Goal: Task Accomplishment & Management: Complete application form

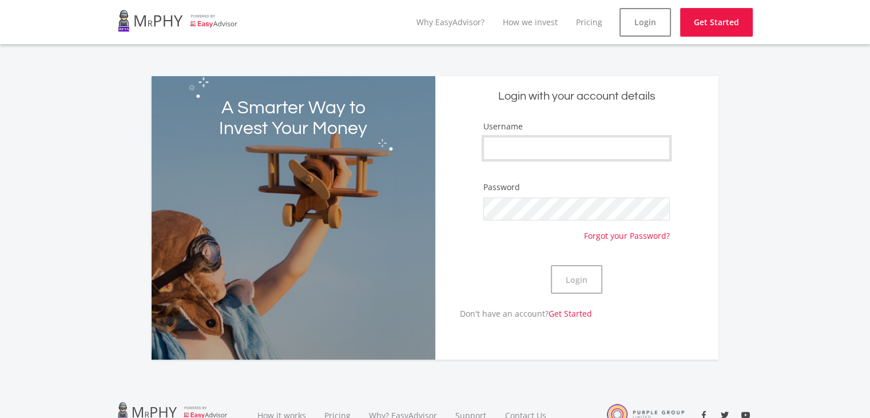
drag, startPoint x: 0, startPoint y: 0, endPoint x: 634, endPoint y: 144, distance: 650.2
click at [634, 144] on input "Username" at bounding box center [577, 148] width 187 height 23
type input "njetona"
click at [551, 265] on button "Login" at bounding box center [577, 279] width 52 height 29
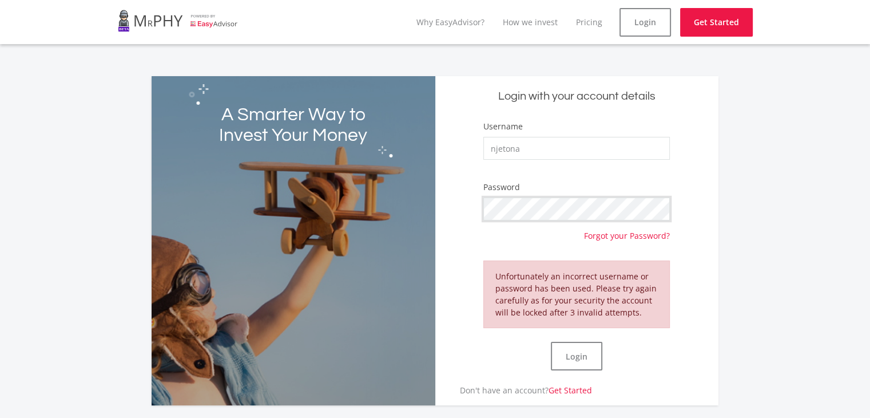
click at [551, 342] on button "Login" at bounding box center [577, 356] width 52 height 29
click at [564, 389] on link "Get Started" at bounding box center [570, 390] width 43 height 11
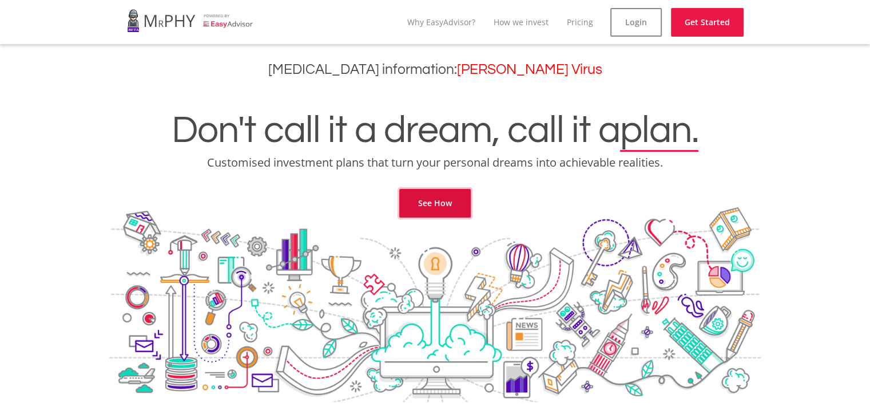
click at [443, 205] on link "See How" at bounding box center [435, 203] width 72 height 29
click at [728, 27] on link "Get Started" at bounding box center [707, 22] width 73 height 29
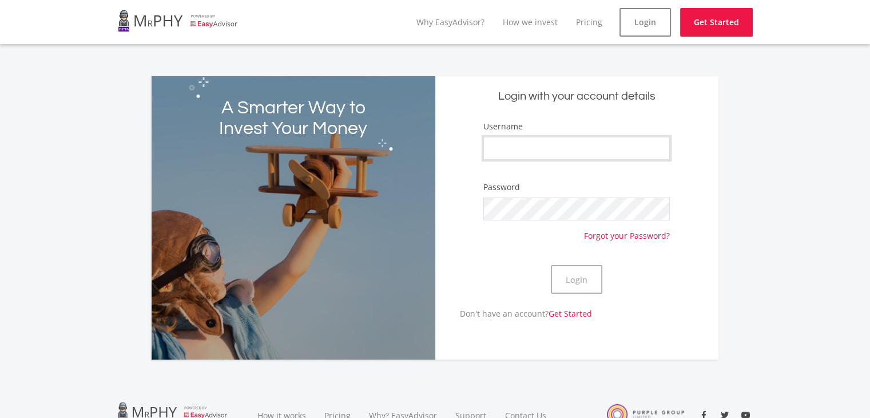
click at [593, 142] on input "Username" at bounding box center [577, 148] width 187 height 23
type input "njetona"
click at [551, 265] on button "Login" at bounding box center [577, 279] width 52 height 29
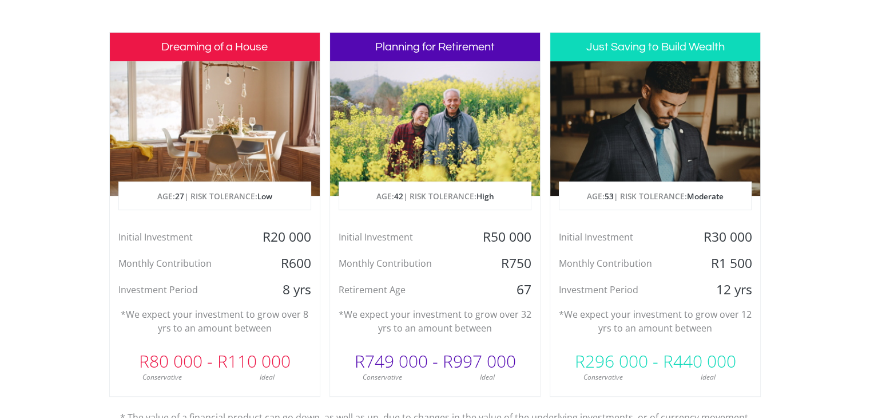
scroll to position [548, 0]
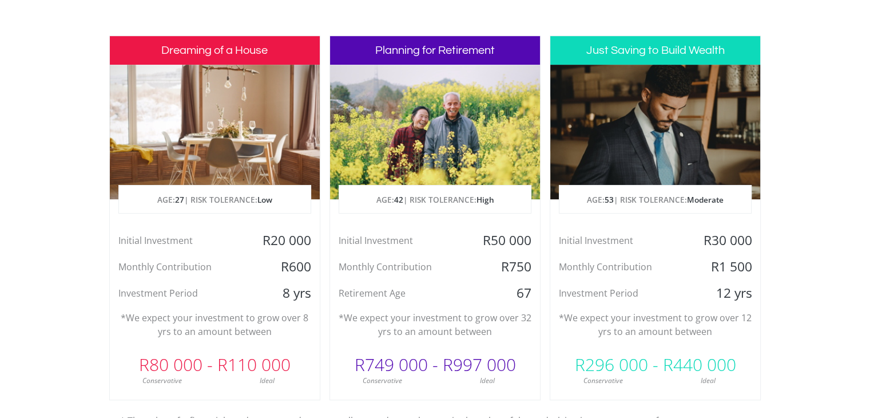
click at [426, 39] on h3 "Planning for Retirement" at bounding box center [435, 50] width 210 height 29
click at [642, 106] on div at bounding box center [655, 132] width 210 height 134
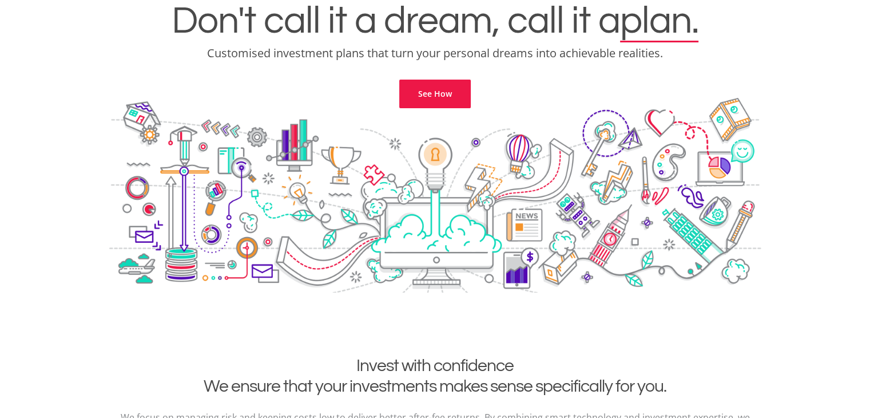
scroll to position [0, 0]
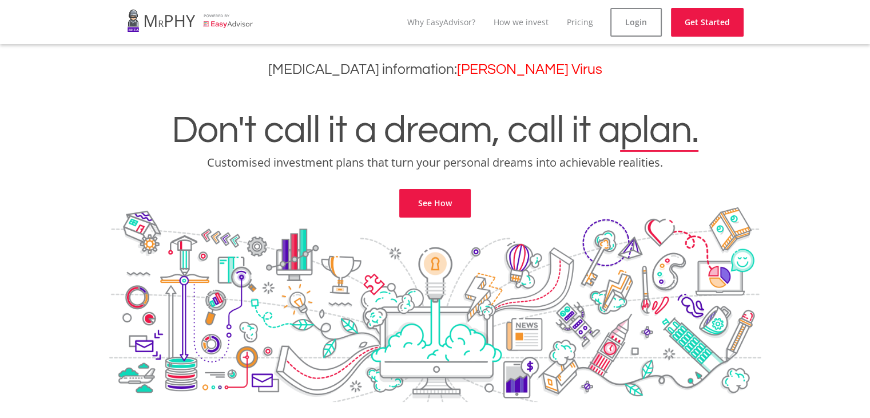
click at [450, 30] on li "Why EasyAdvisor?" at bounding box center [441, 22] width 68 height 29
click at [450, 18] on link "Why EasyAdvisor?" at bounding box center [441, 22] width 68 height 11
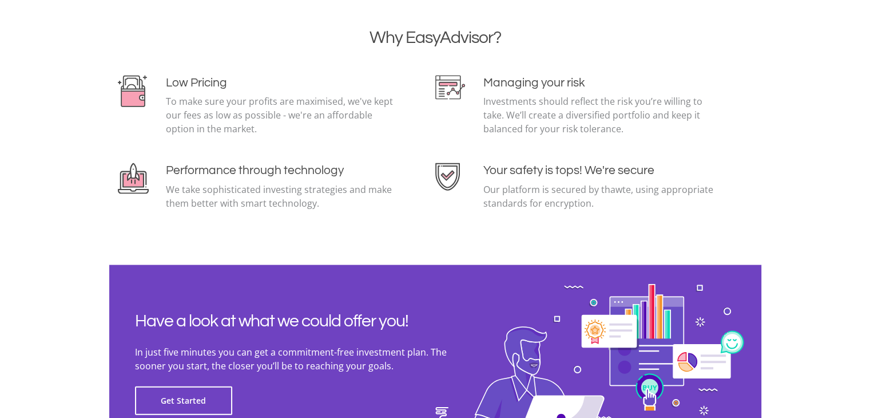
scroll to position [2592, 0]
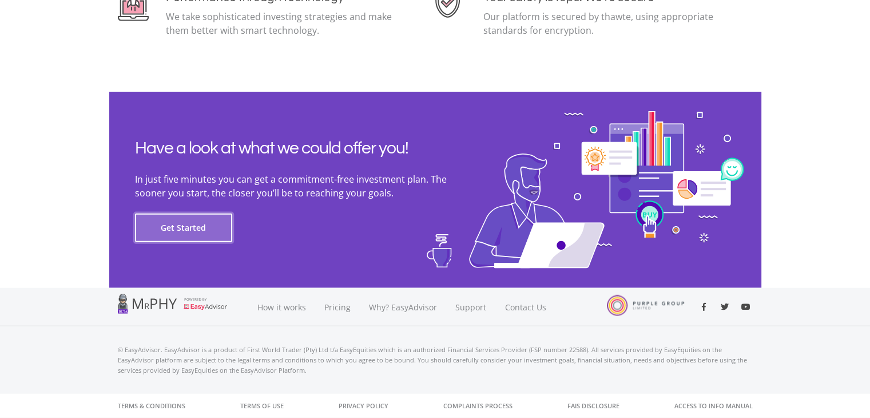
click at [197, 234] on button "Get Started" at bounding box center [183, 227] width 97 height 29
